Goal: Complete application form

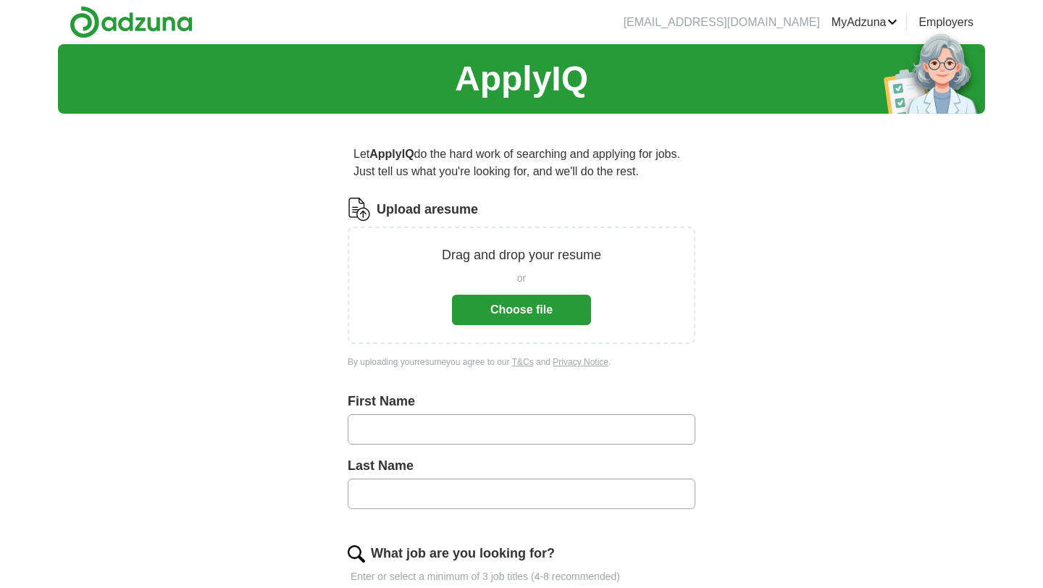
click at [524, 302] on button "Choose file" at bounding box center [521, 310] width 139 height 30
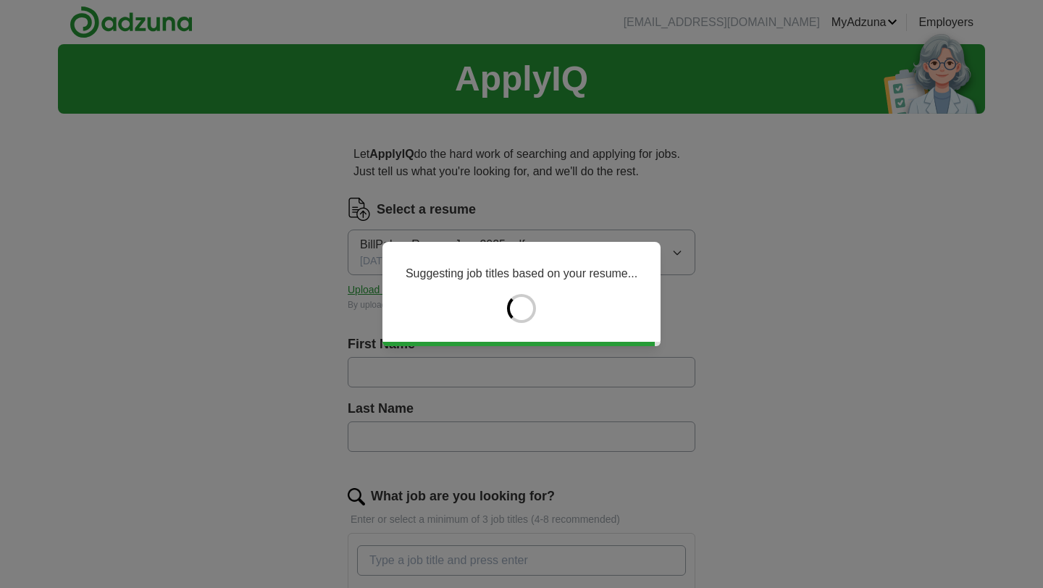
type input "****"
type input "******"
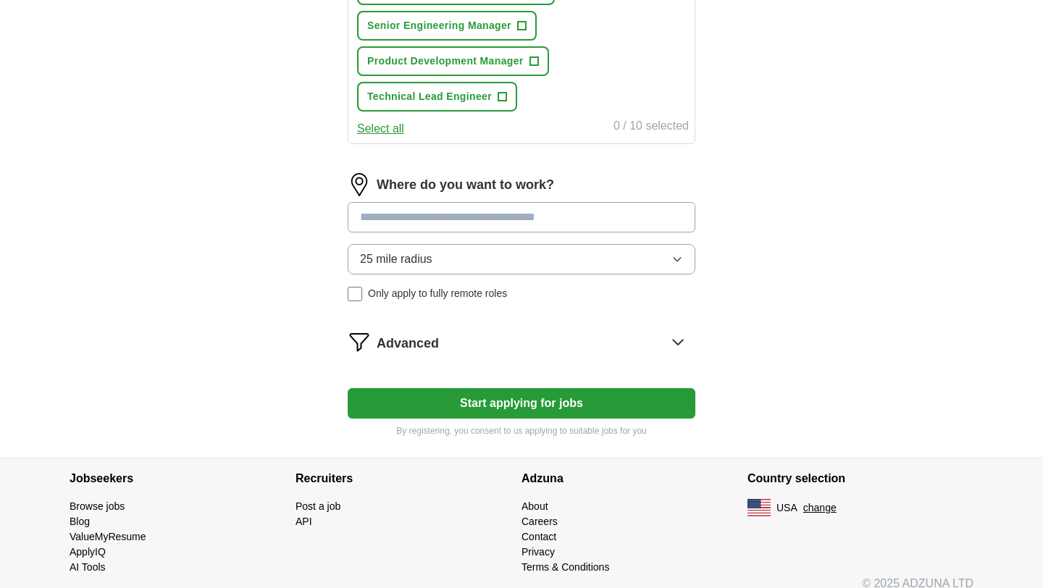
scroll to position [800, 0]
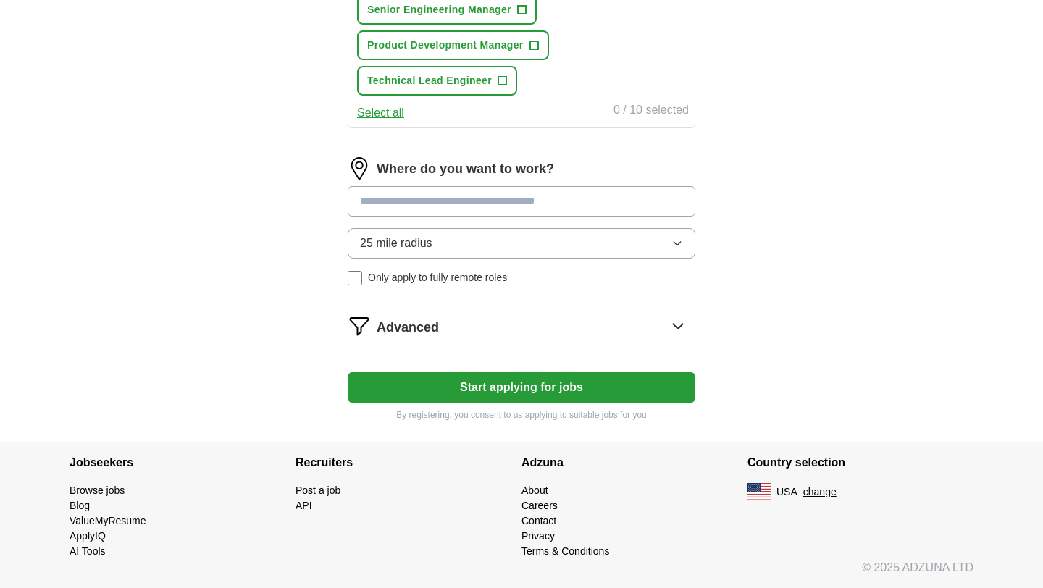
click at [436, 399] on button "Start applying for jobs" at bounding box center [522, 387] width 348 height 30
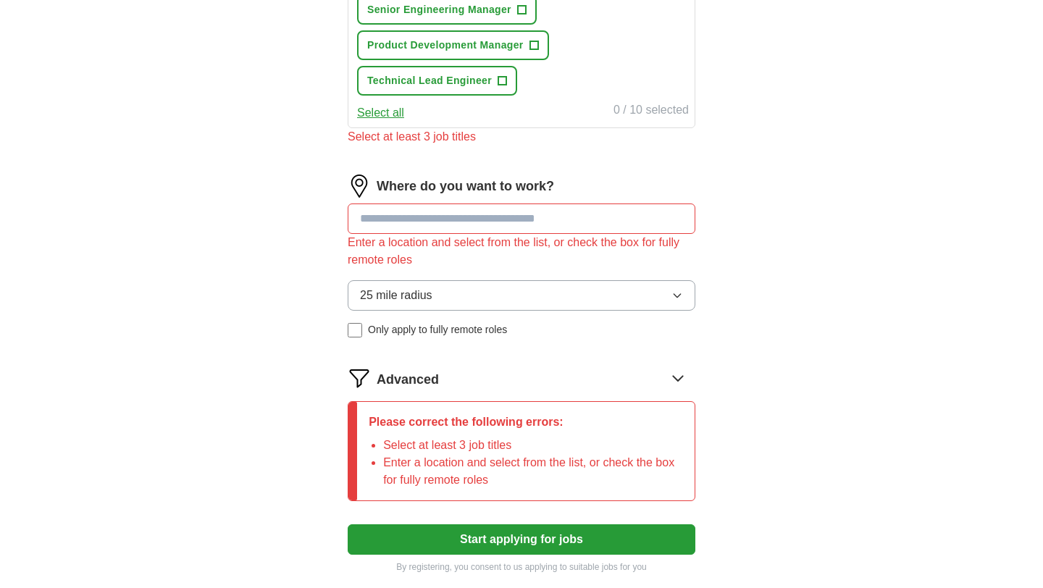
click at [431, 221] on input at bounding box center [522, 219] width 348 height 30
click at [465, 227] on input at bounding box center [522, 219] width 348 height 30
type input "**"
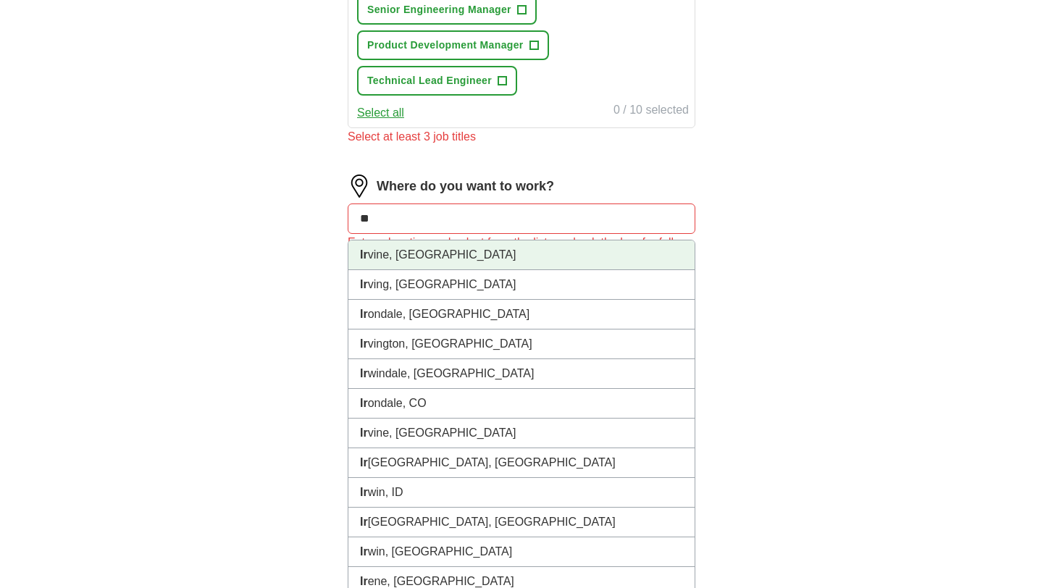
click at [412, 255] on li "Ir vine, [GEOGRAPHIC_DATA]" at bounding box center [521, 256] width 346 height 30
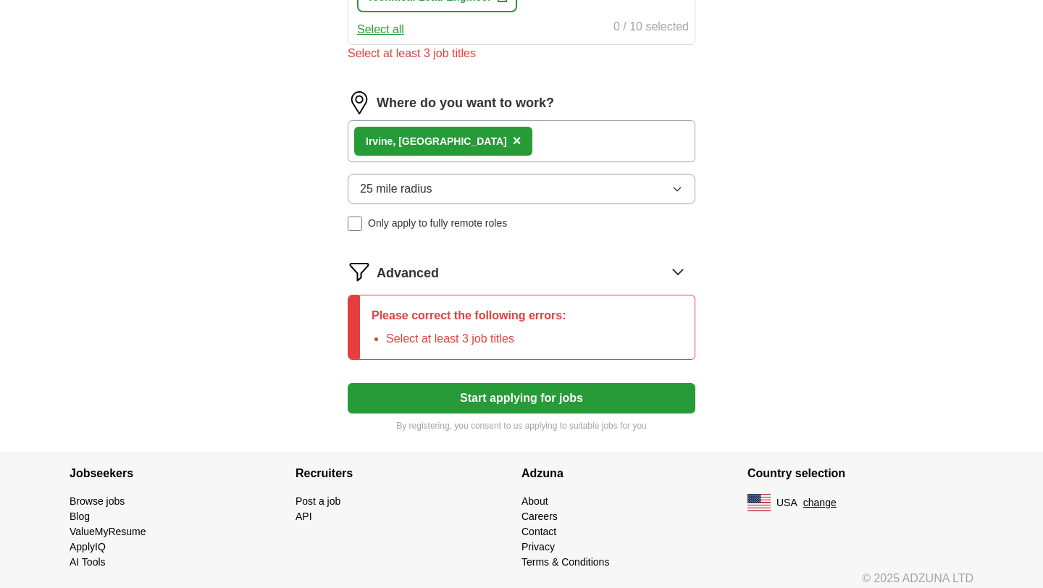
scroll to position [894, 0]
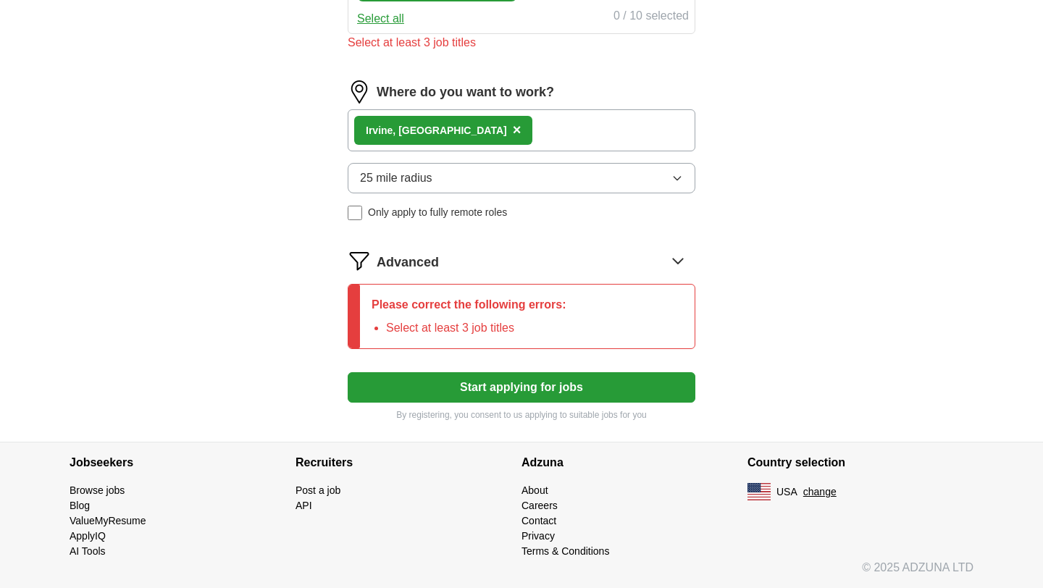
click at [427, 304] on p "Please correct the following errors:" at bounding box center [469, 304] width 195 height 17
click at [502, 381] on button "Start applying for jobs" at bounding box center [522, 387] width 348 height 30
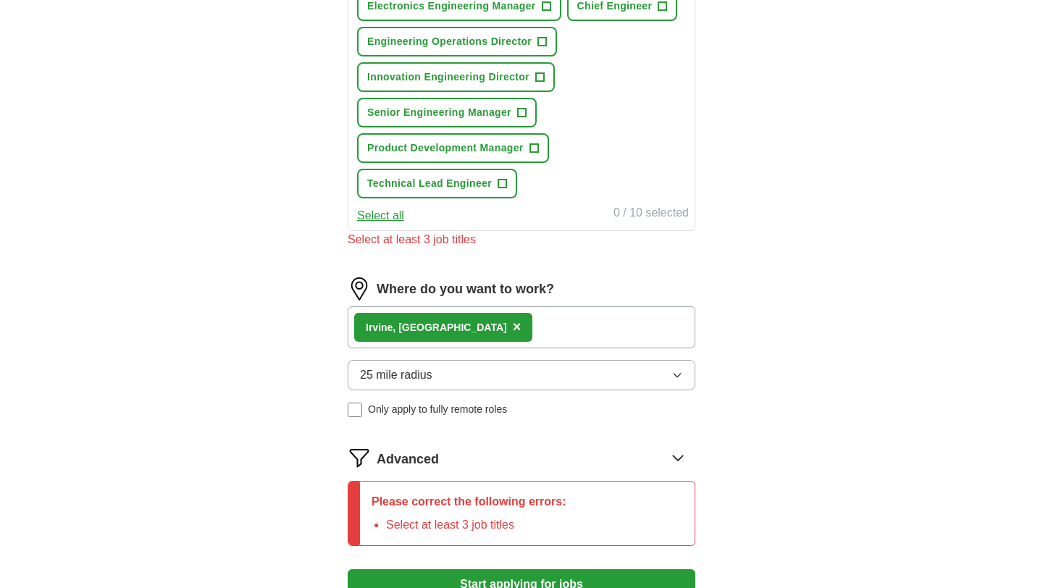
scroll to position [645, 0]
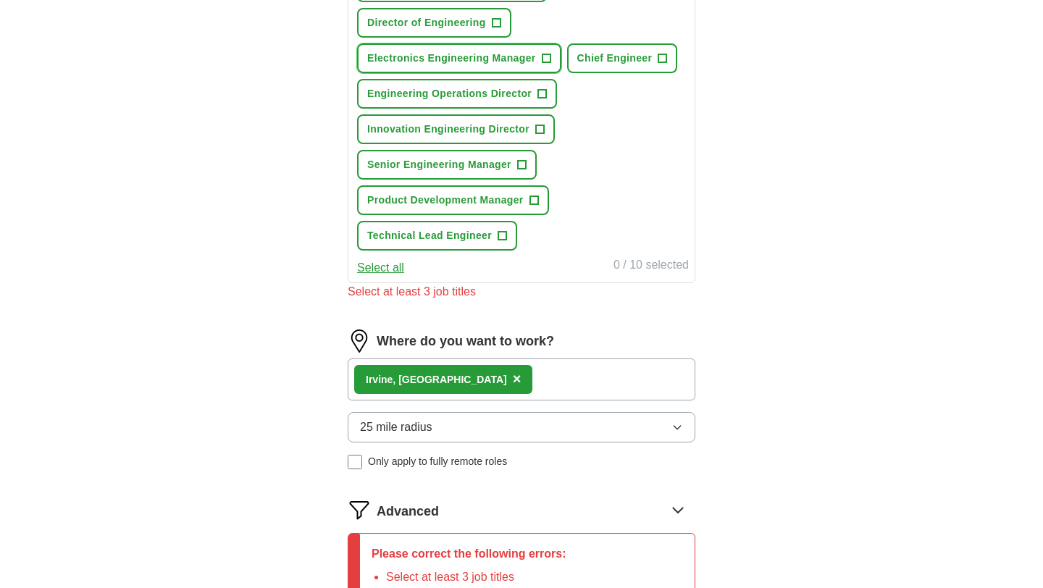
click at [406, 59] on span "Electronics Engineering Manager" at bounding box center [451, 58] width 169 height 15
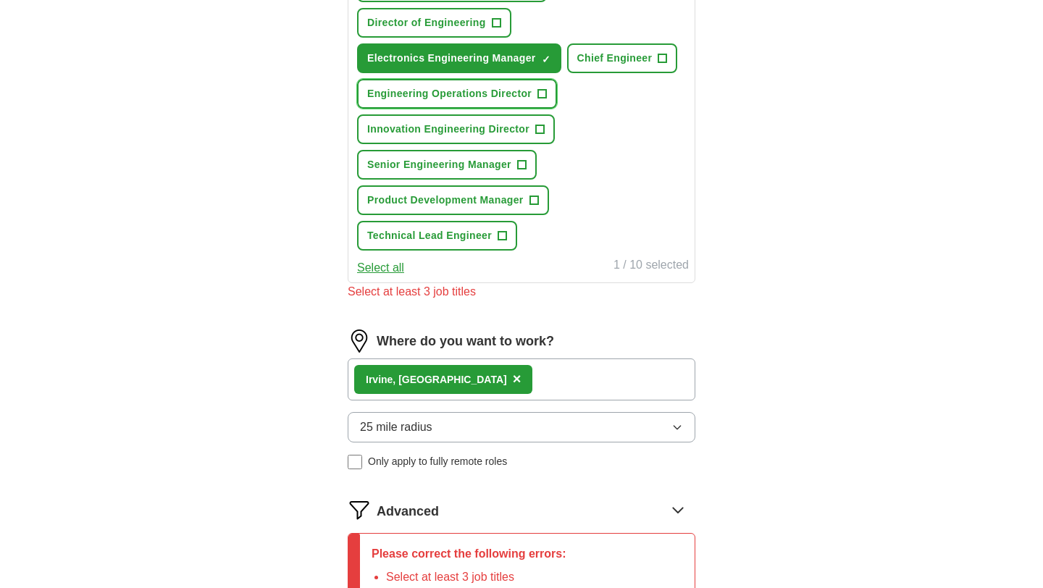
click at [402, 101] on span "Engineering Operations Director" at bounding box center [449, 93] width 164 height 15
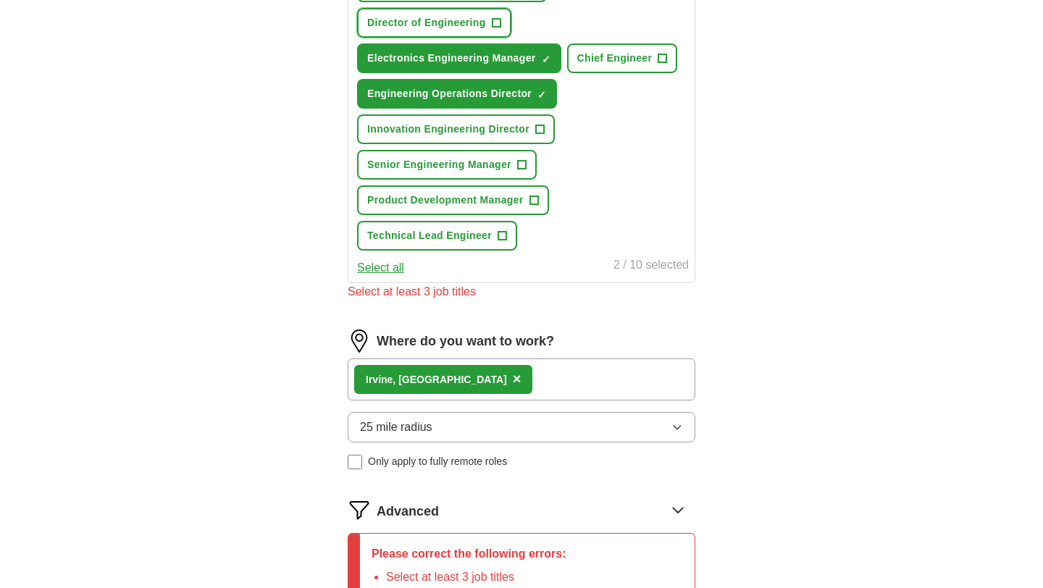
click at [406, 15] on span "Director of Engineering" at bounding box center [426, 22] width 119 height 15
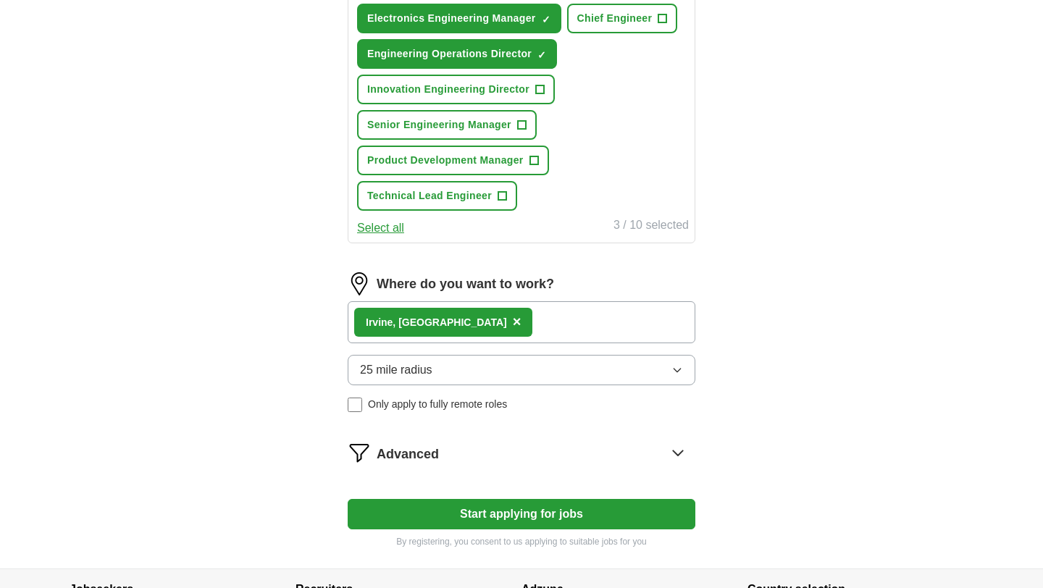
scroll to position [811, 0]
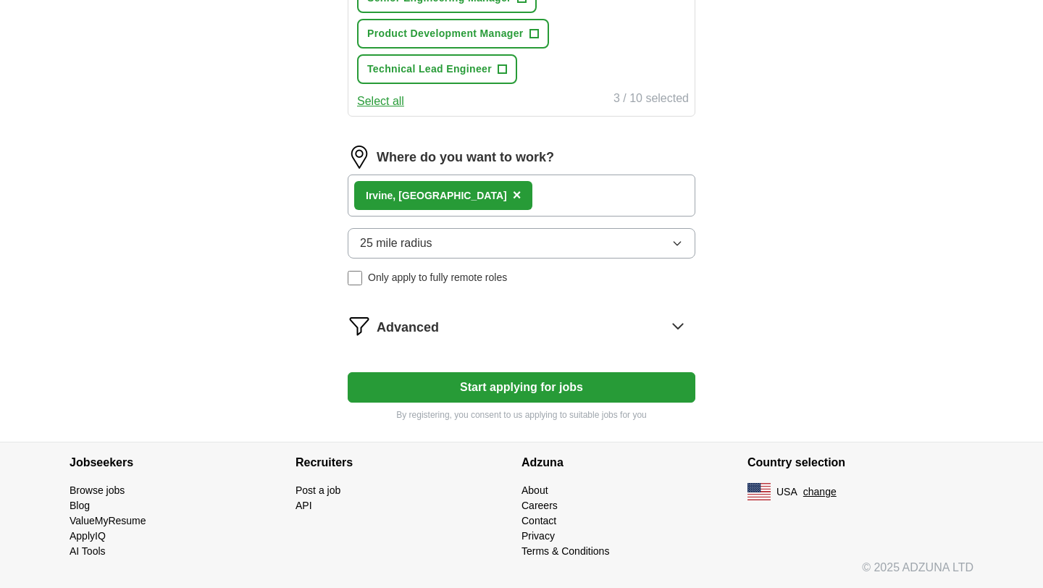
click at [490, 385] on button "Start applying for jobs" at bounding box center [522, 387] width 348 height 30
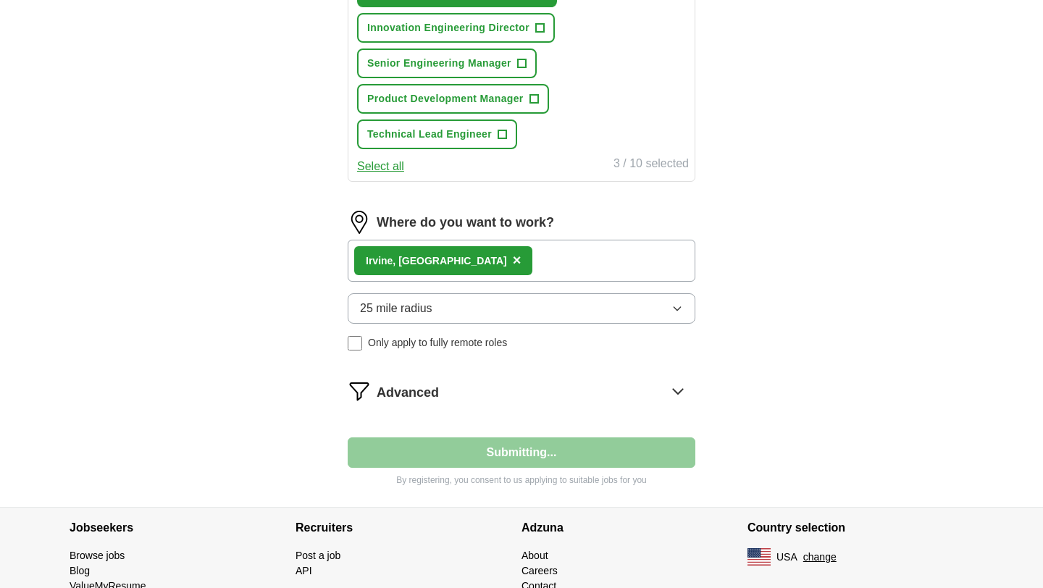
select select "**"
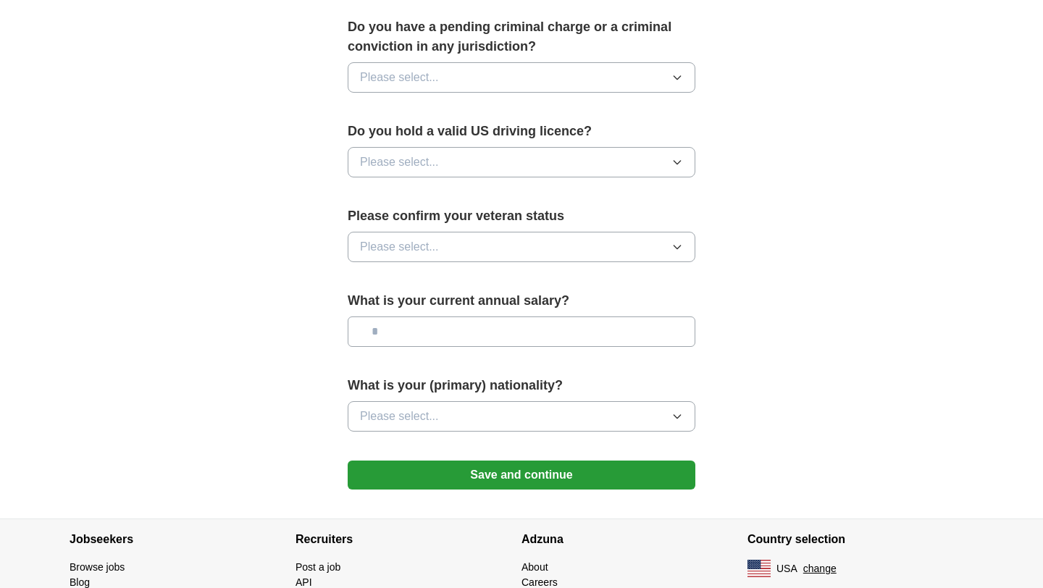
scroll to position [902, 0]
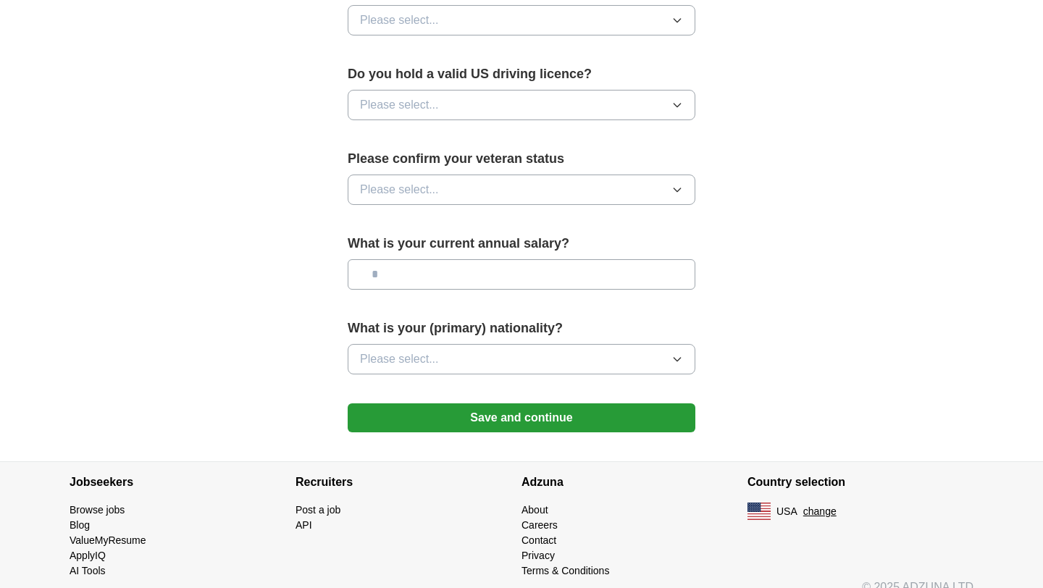
click at [531, 404] on button "Save and continue" at bounding box center [522, 418] width 348 height 29
